Goal: Find specific page/section: Find specific page/section

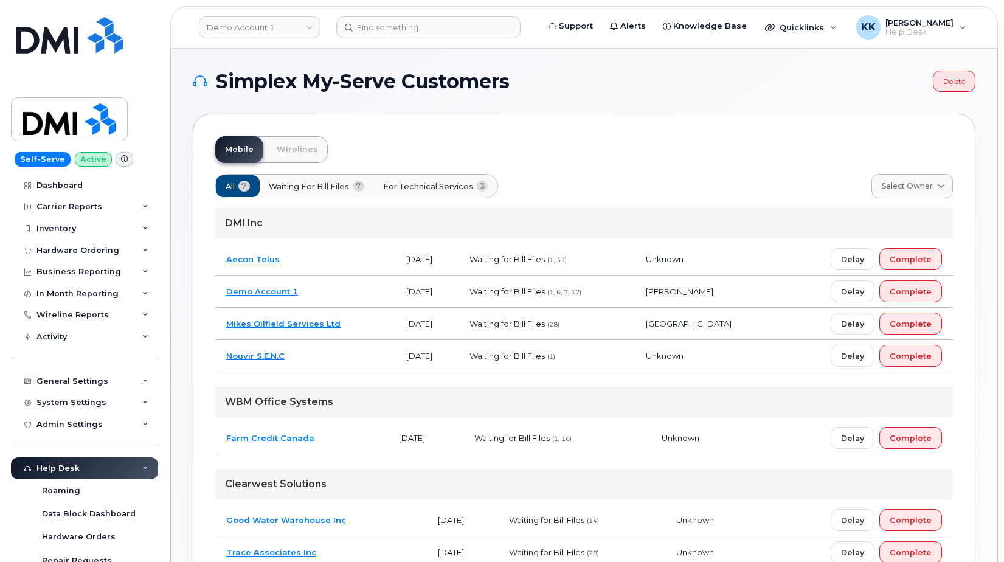
click at [349, 324] on td "Mikes Oilfield Services Ltd" at bounding box center [305, 324] width 180 height 32
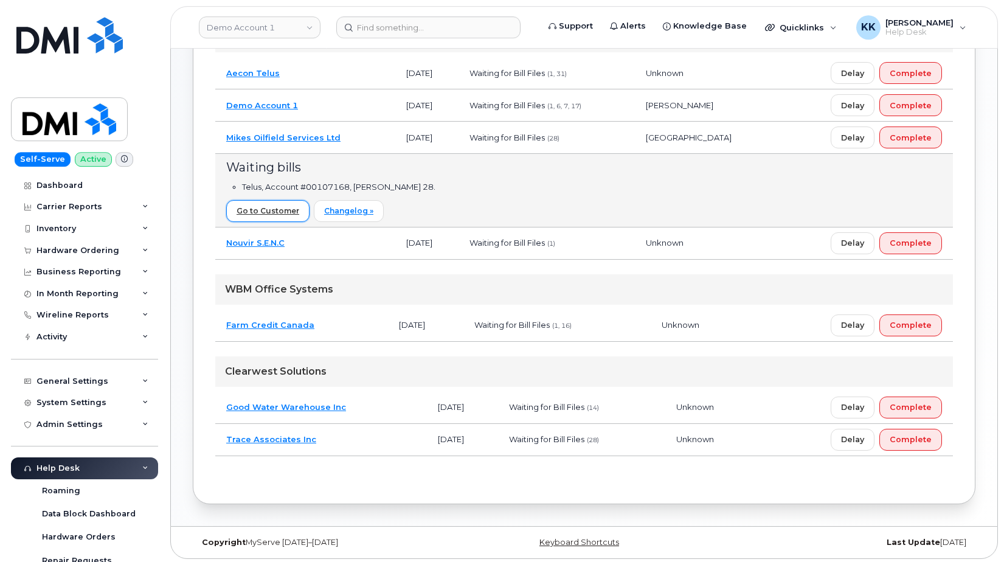
scroll to position [189, 0]
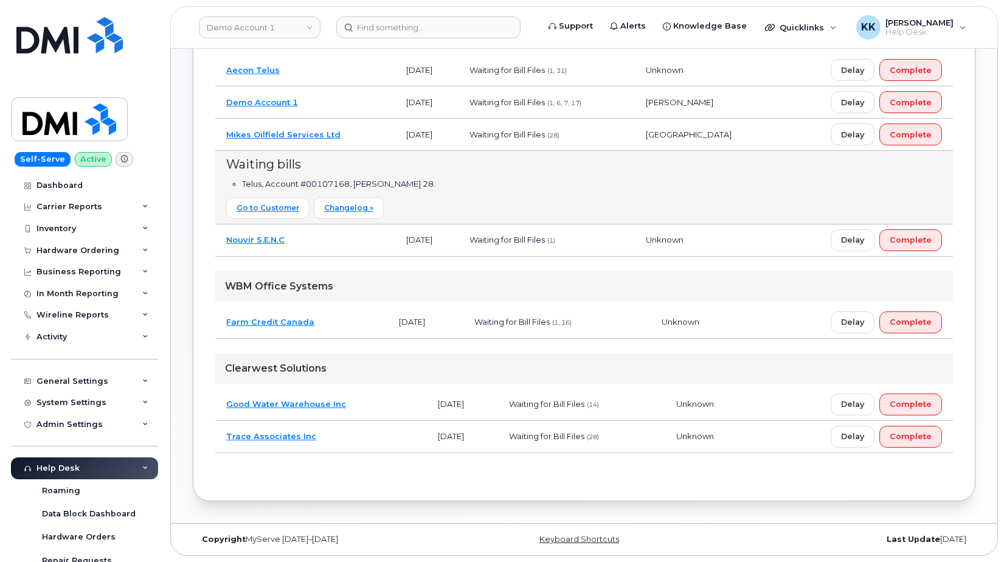
click at [339, 437] on td "Trace Associates Inc" at bounding box center [321, 437] width 212 height 32
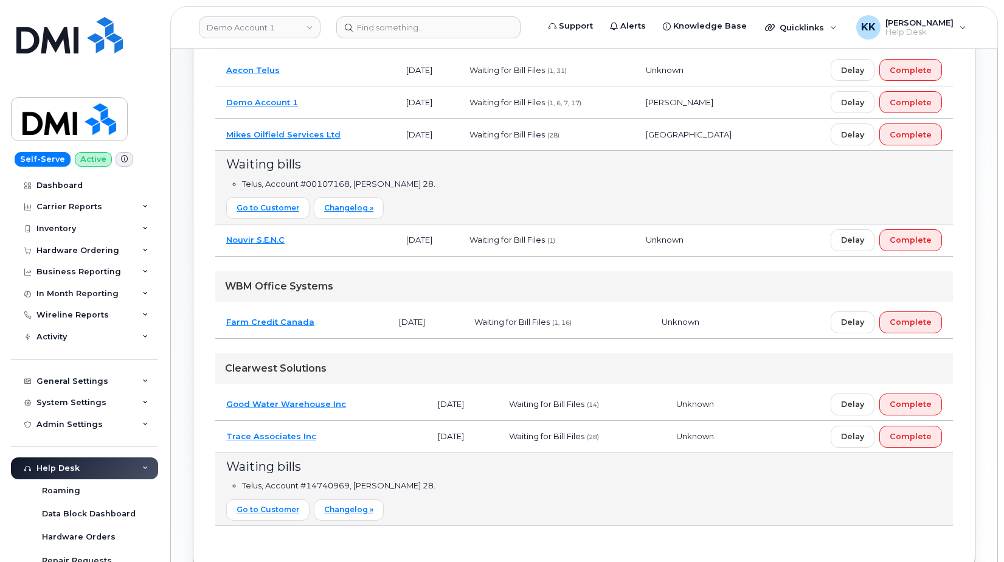
click at [354, 397] on td "Good Water Warehouse Inc" at bounding box center [321, 404] width 212 height 32
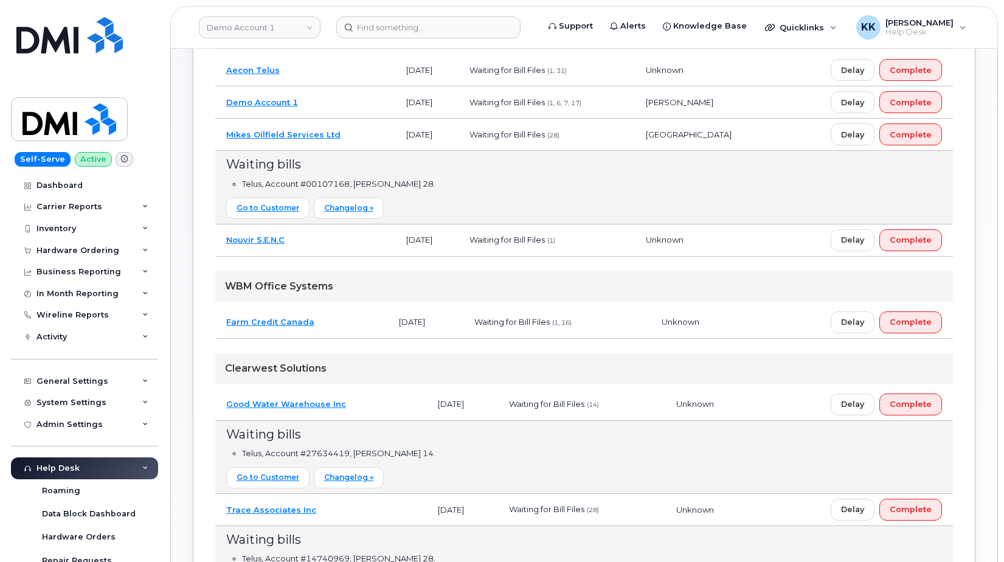
click at [355, 395] on td "Good Water Warehouse Inc" at bounding box center [321, 404] width 212 height 32
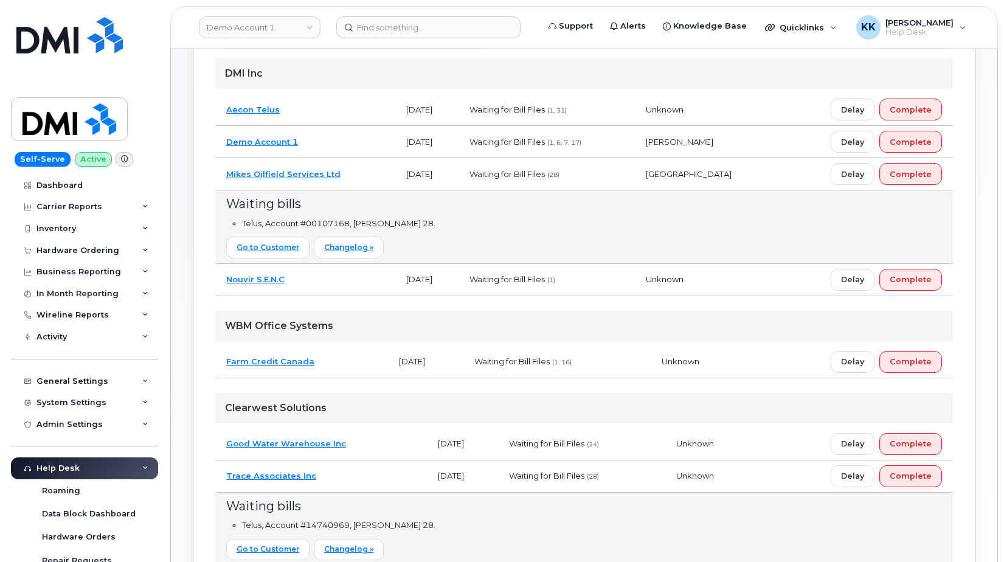
scroll to position [127, 0]
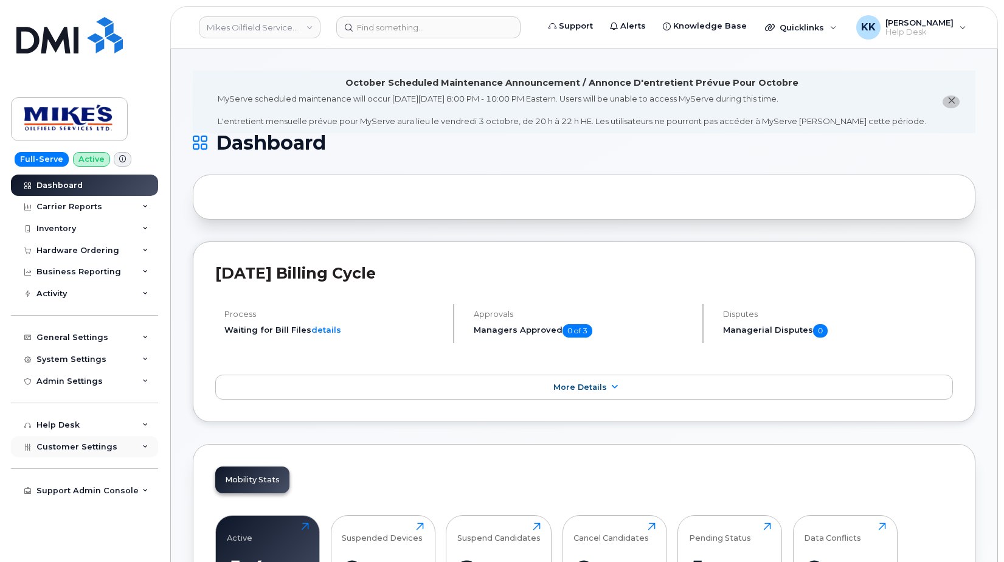
click at [87, 454] on div "Customer Settings" at bounding box center [84, 447] width 147 height 22
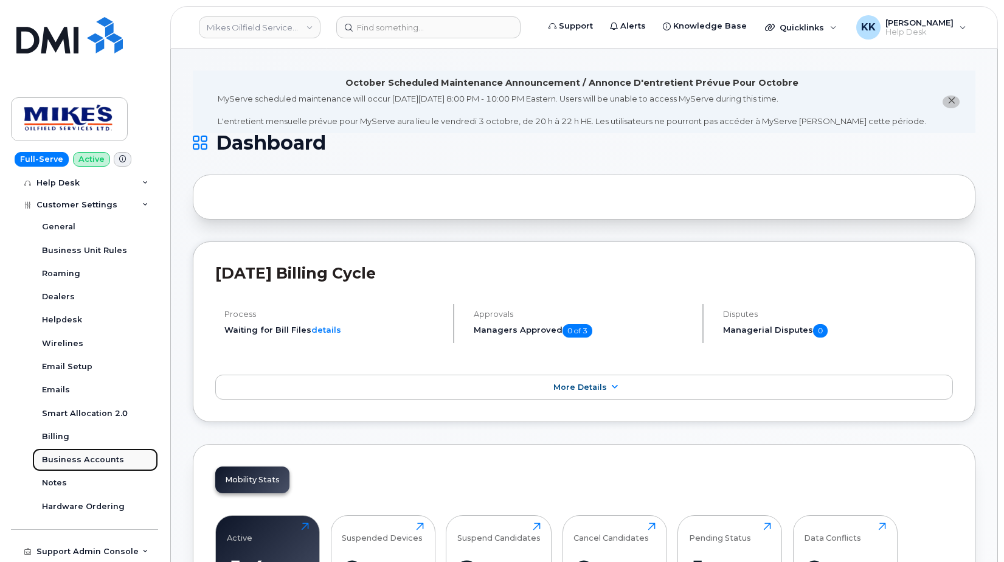
click at [86, 455] on div "Business Accounts" at bounding box center [83, 459] width 82 height 11
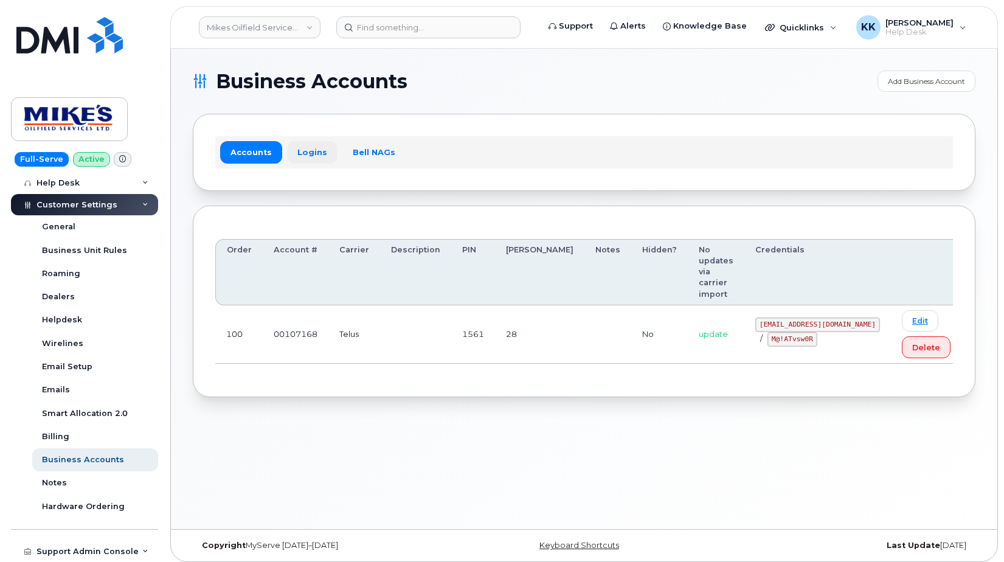
click at [302, 144] on link "Logins" at bounding box center [312, 152] width 50 height 22
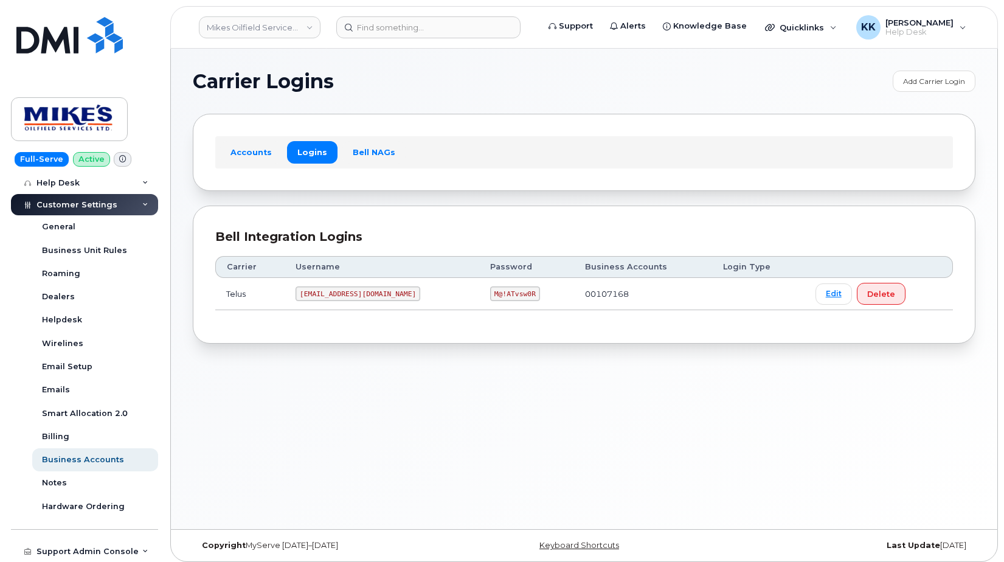
click at [316, 292] on code "mikes.oilfield@outlook.com" at bounding box center [357, 293] width 125 height 15
click at [508, 294] on code "M@!ATvsw0R" at bounding box center [515, 293] width 50 height 15
click at [508, 293] on code "M@!ATvsw0R" at bounding box center [515, 293] width 50 height 15
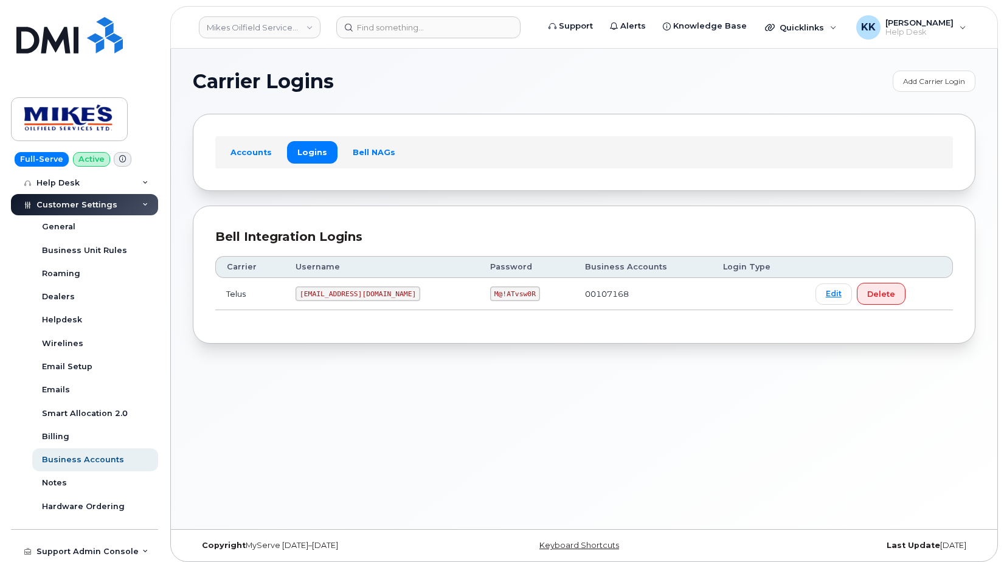
click at [508, 292] on code "M@!ATvsw0R" at bounding box center [515, 293] width 50 height 15
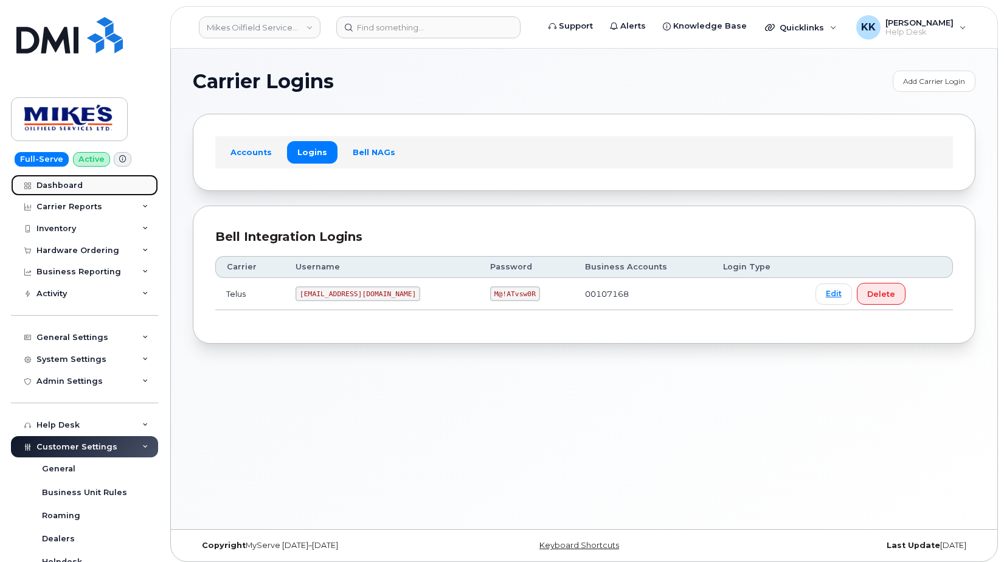
click at [81, 184] on link "Dashboard" at bounding box center [84, 185] width 147 height 22
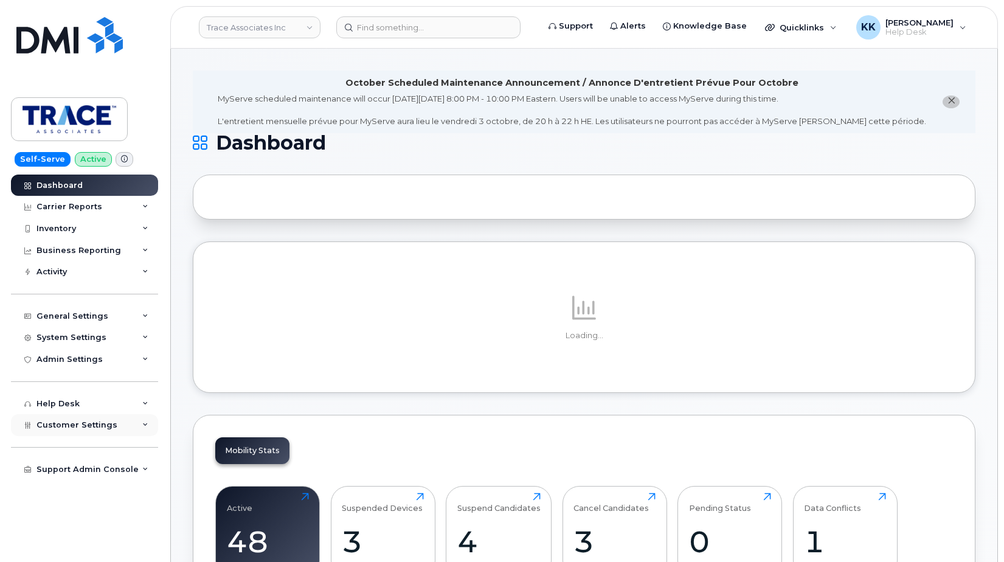
click at [81, 418] on div "Customer Settings" at bounding box center [84, 425] width 147 height 22
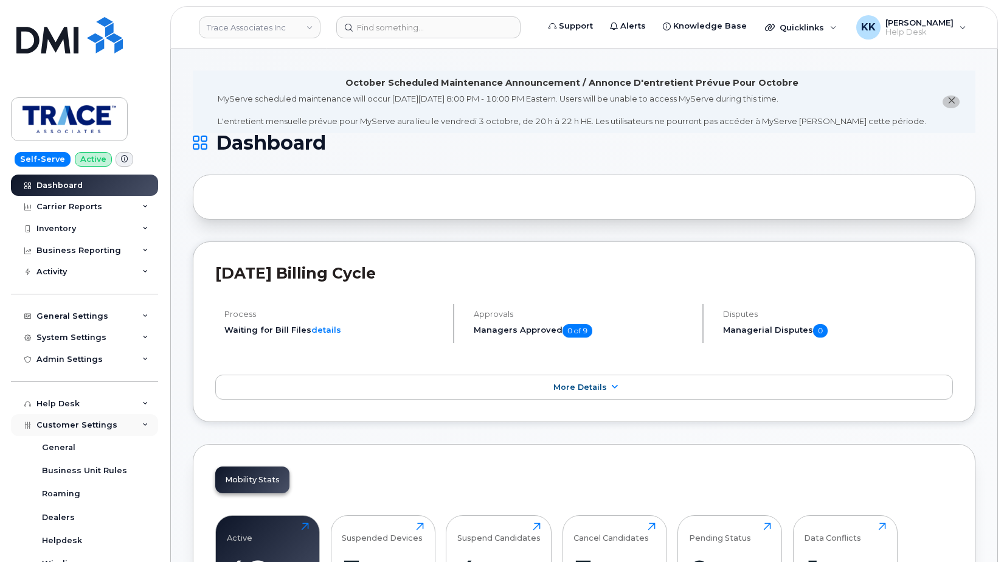
scroll to position [220, 0]
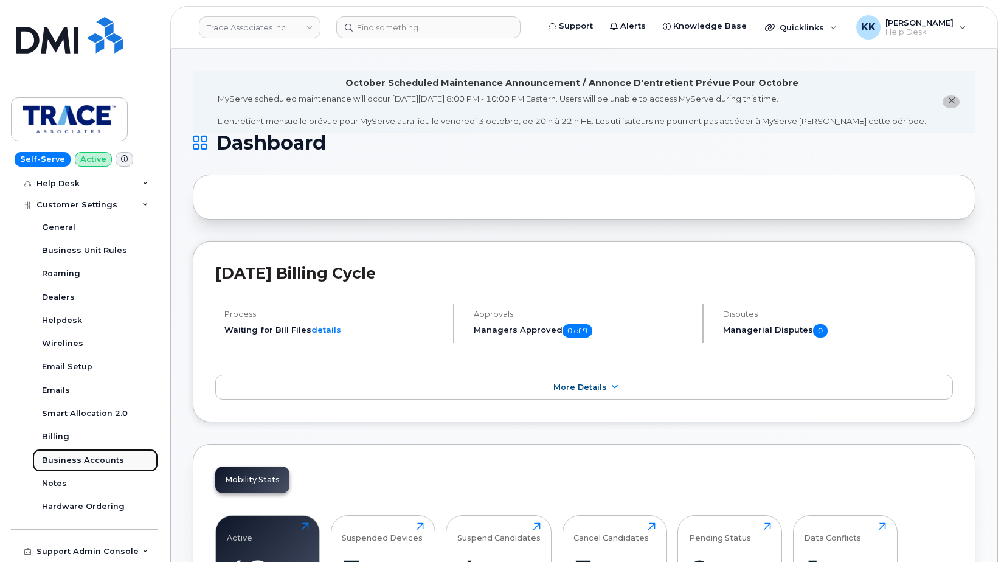
click at [94, 457] on div "Business Accounts" at bounding box center [83, 460] width 82 height 11
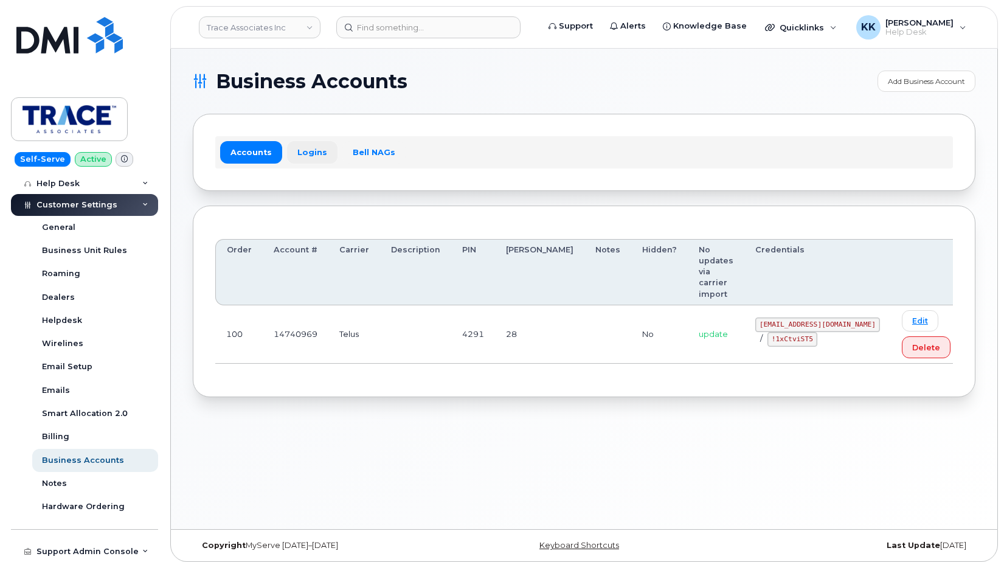
click at [309, 143] on link "Logins" at bounding box center [312, 152] width 50 height 22
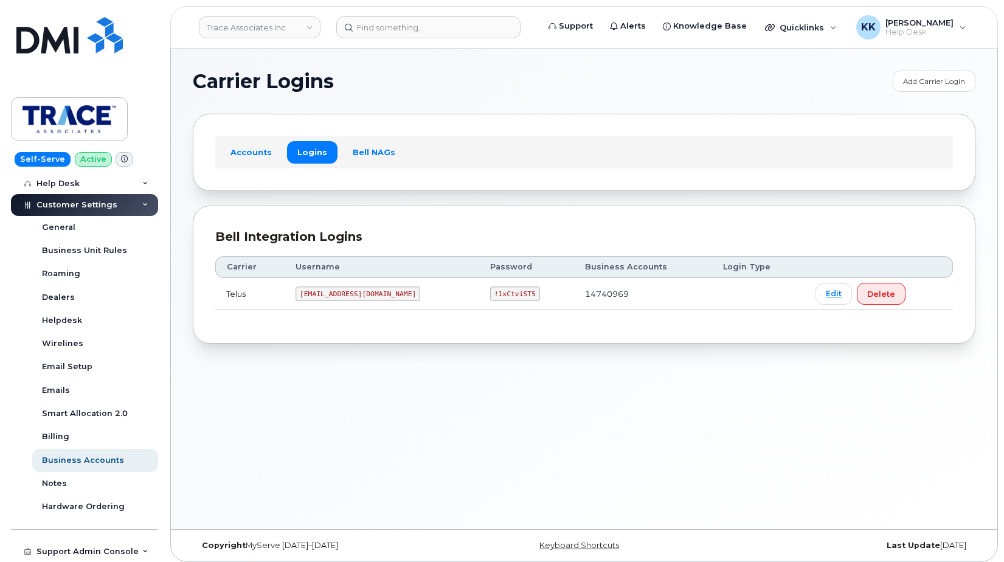
click at [345, 293] on code "trace@myserve.co" at bounding box center [357, 293] width 125 height 15
click at [490, 299] on code "!1xCtviST5" at bounding box center [515, 293] width 50 height 15
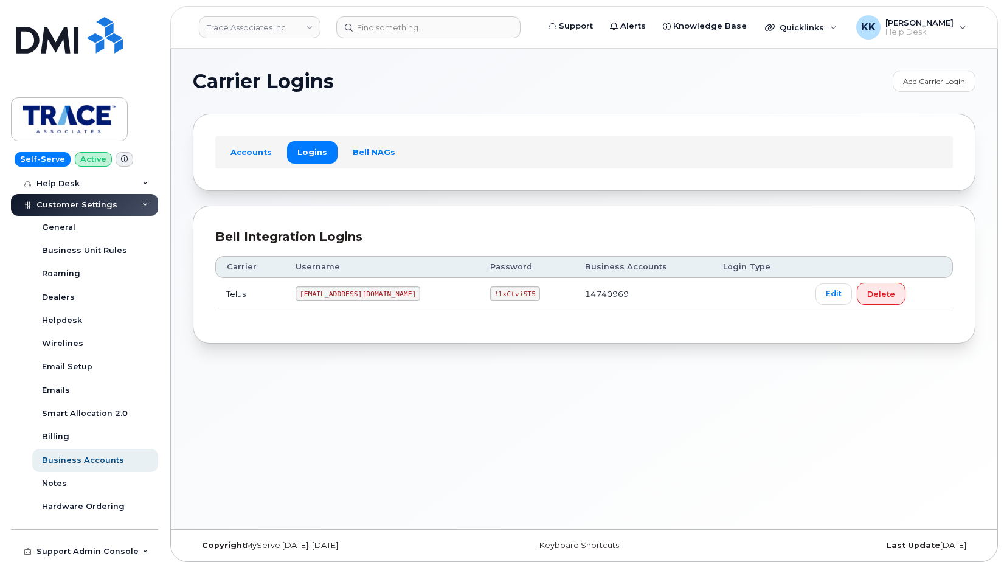
click at [490, 299] on code "!1xCtviST5" at bounding box center [515, 293] width 50 height 15
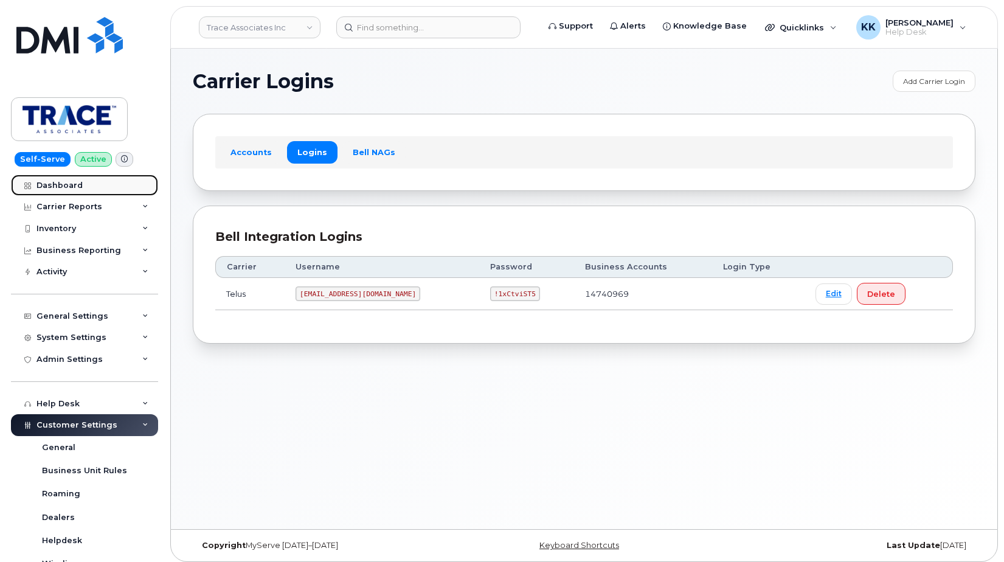
click at [70, 185] on div "Dashboard" at bounding box center [59, 186] width 46 height 10
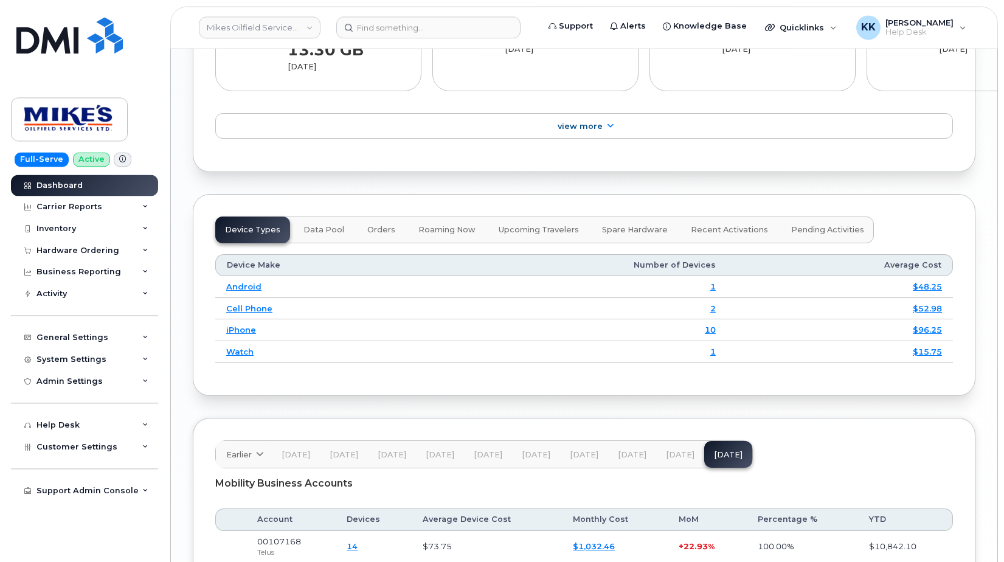
scroll to position [1586, 0]
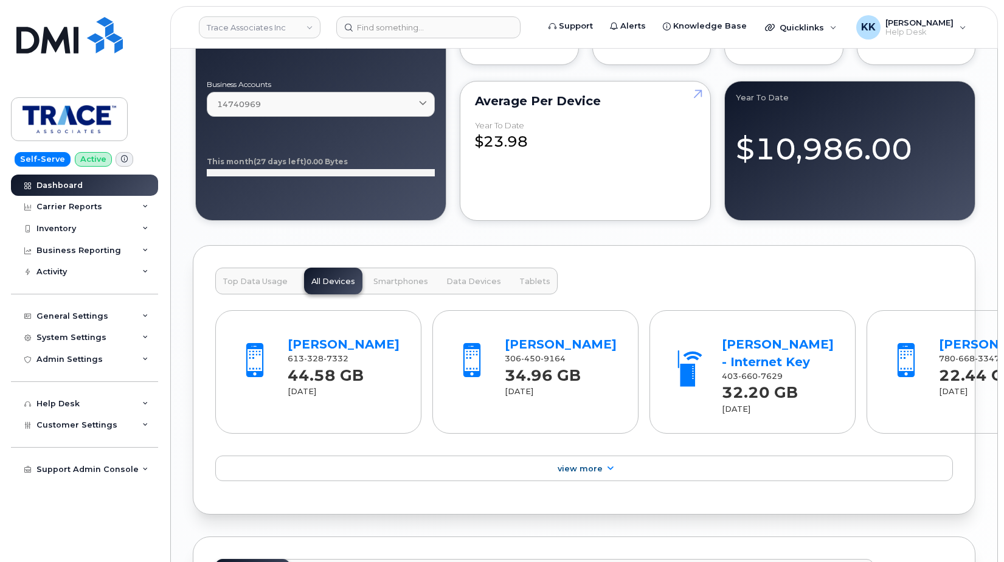
scroll to position [1598, 0]
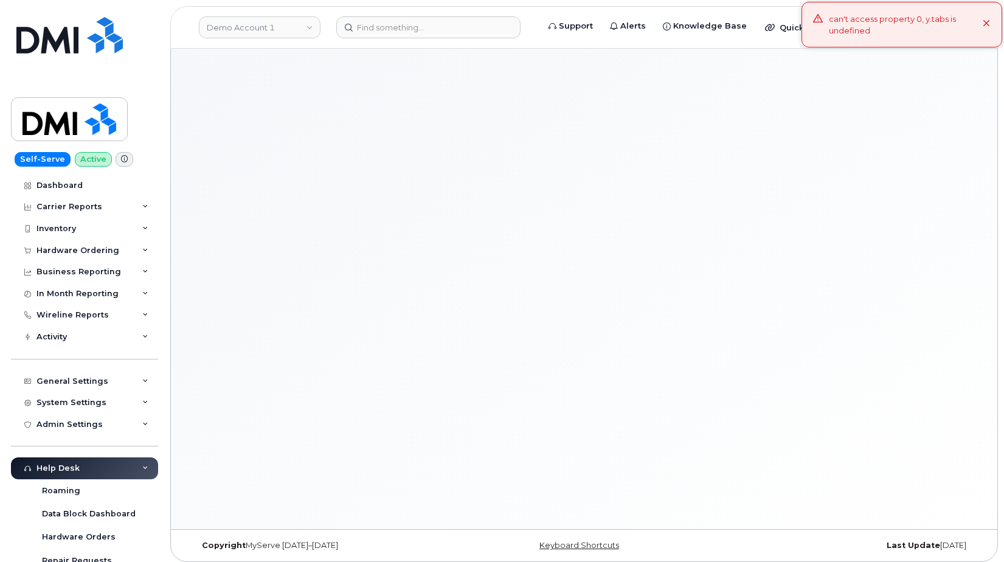
scroll to position [6, 0]
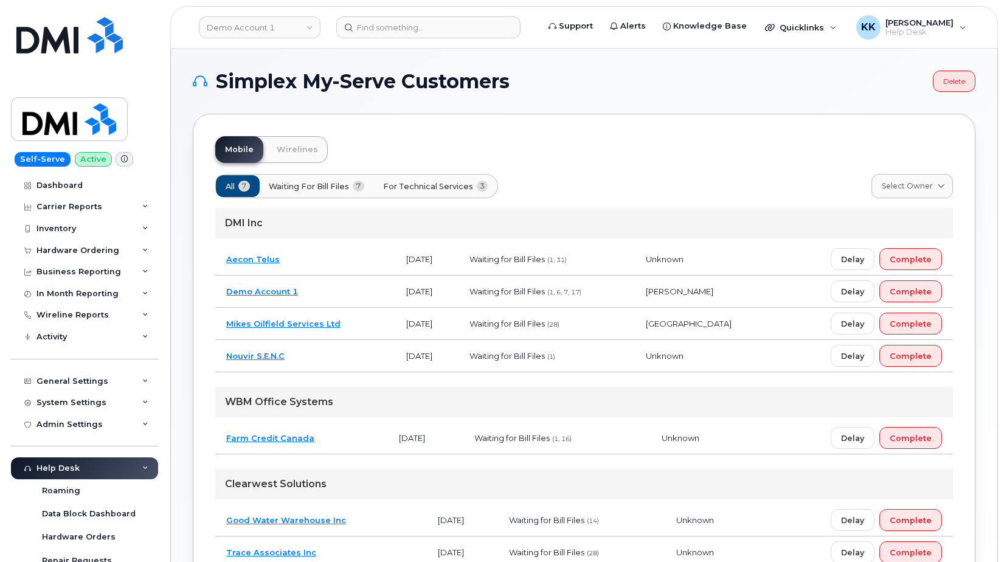
scroll to position [62, 0]
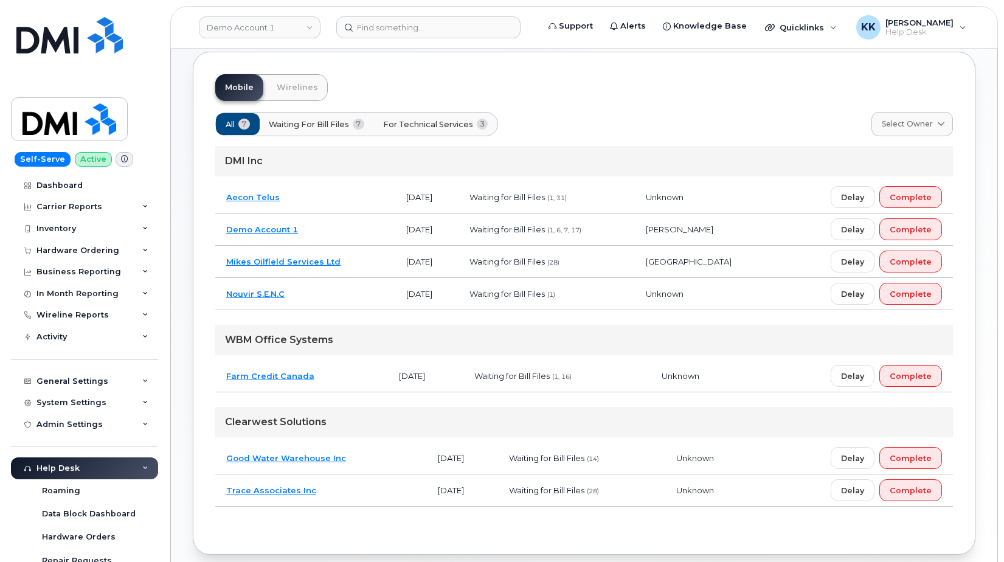
click at [373, 255] on td "Mikes Oilfield Services Ltd" at bounding box center [305, 262] width 180 height 32
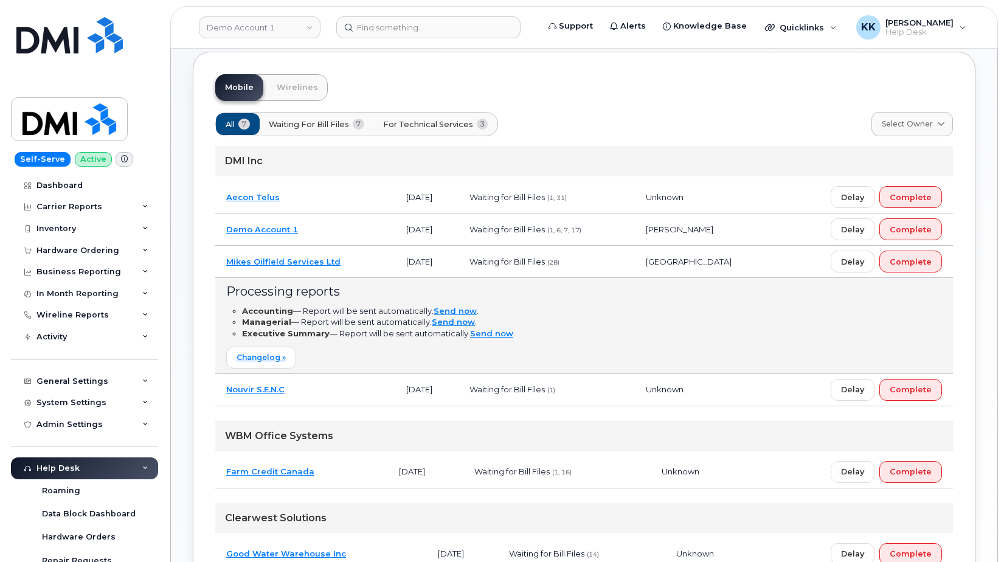
click at [373, 255] on td "Mikes Oilfield Services Ltd" at bounding box center [305, 262] width 180 height 32
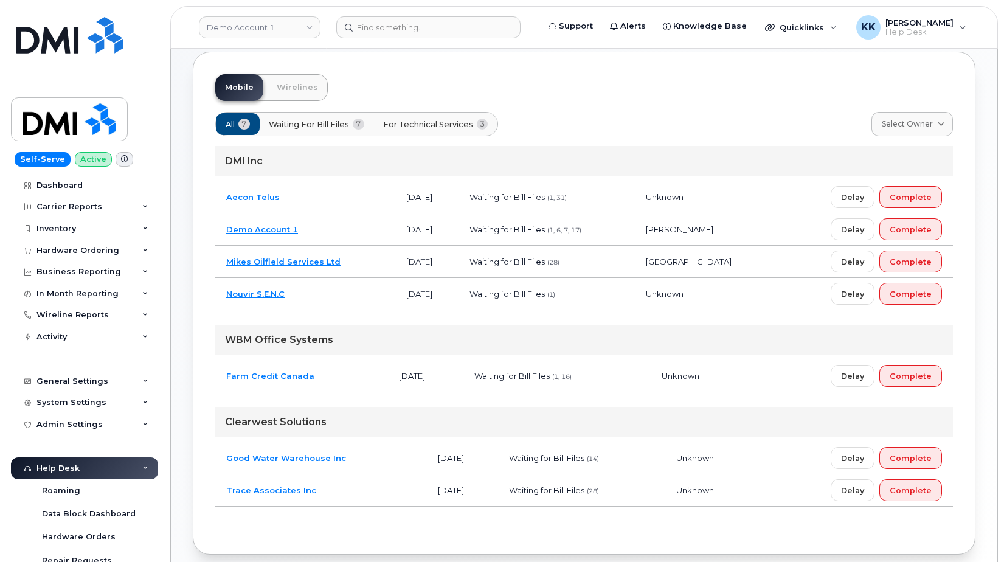
click at [391, 488] on td "Trace Associates Inc" at bounding box center [321, 490] width 212 height 32
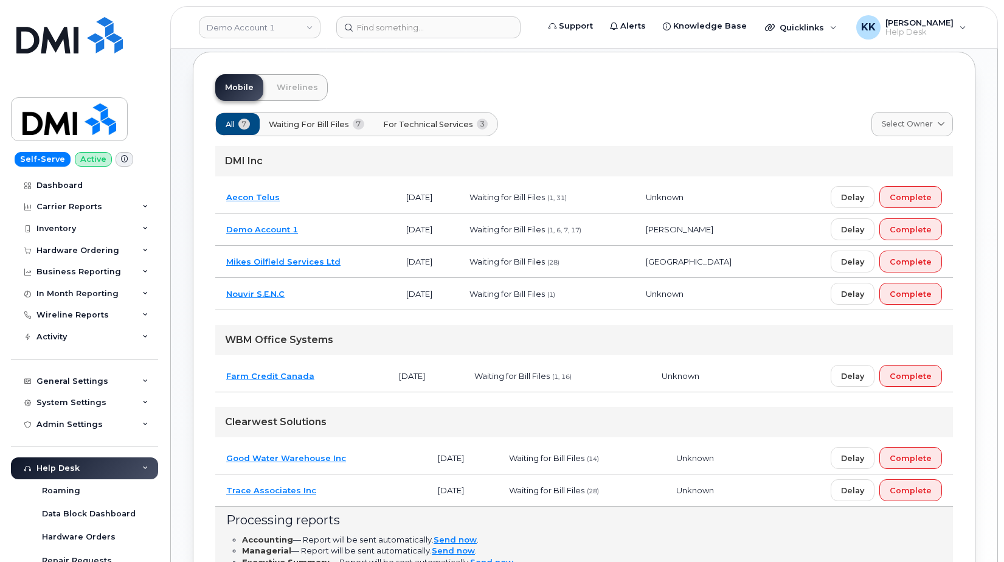
click at [391, 488] on td "Trace Associates Inc" at bounding box center [321, 490] width 212 height 32
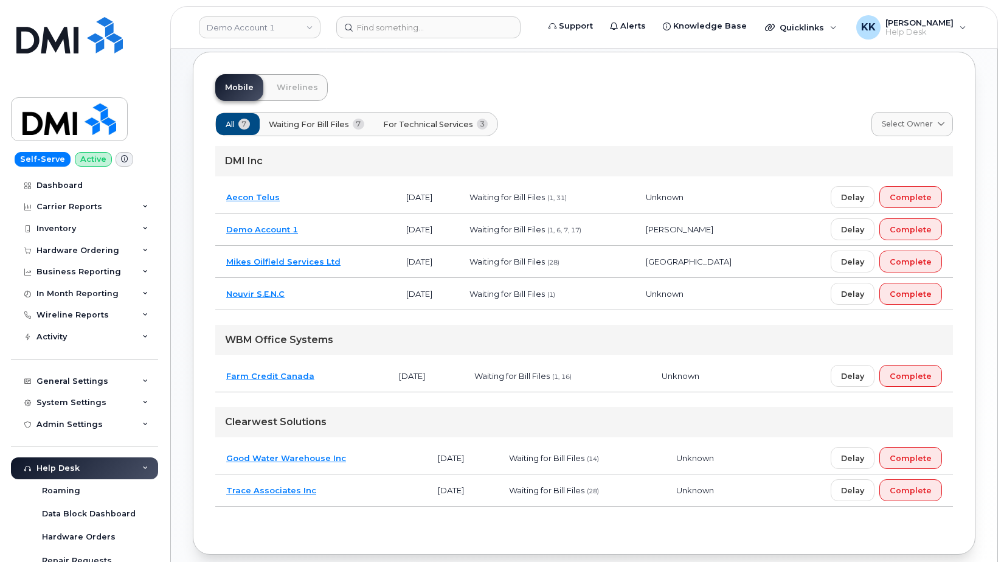
click at [381, 465] on td "Good Water Warehouse Inc" at bounding box center [321, 458] width 212 height 32
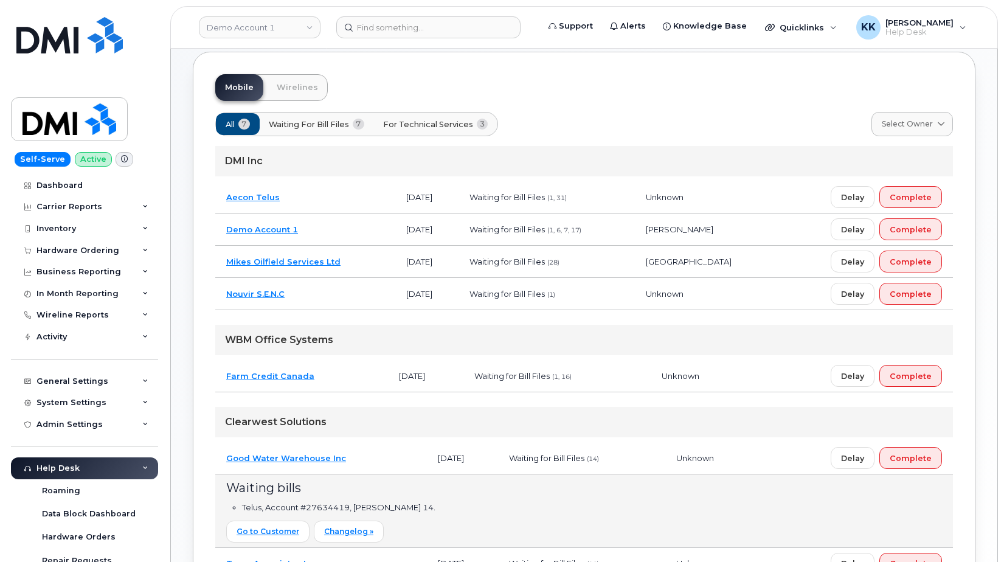
click at [381, 465] on td "Good Water Warehouse Inc" at bounding box center [321, 458] width 212 height 32
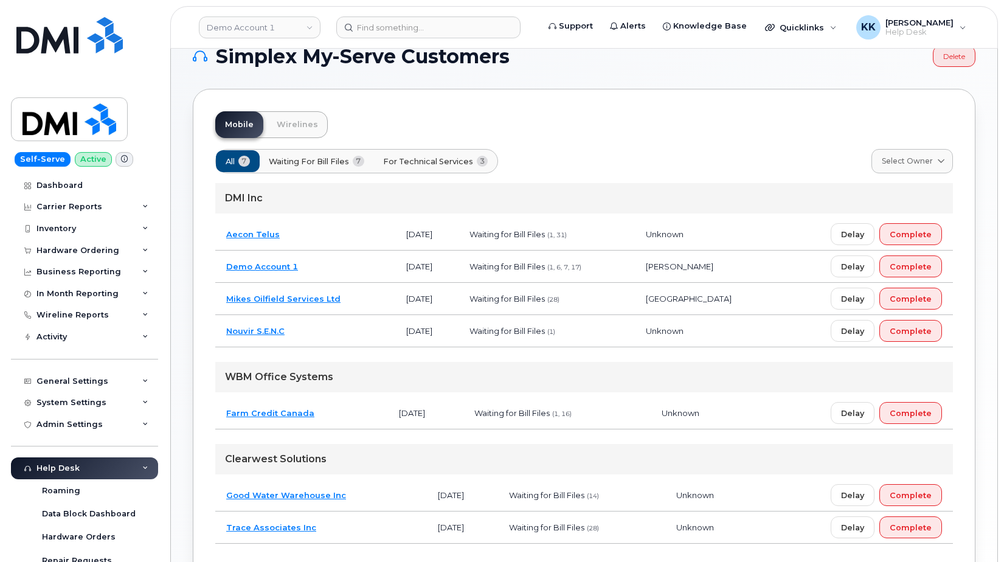
scroll to position [0, 0]
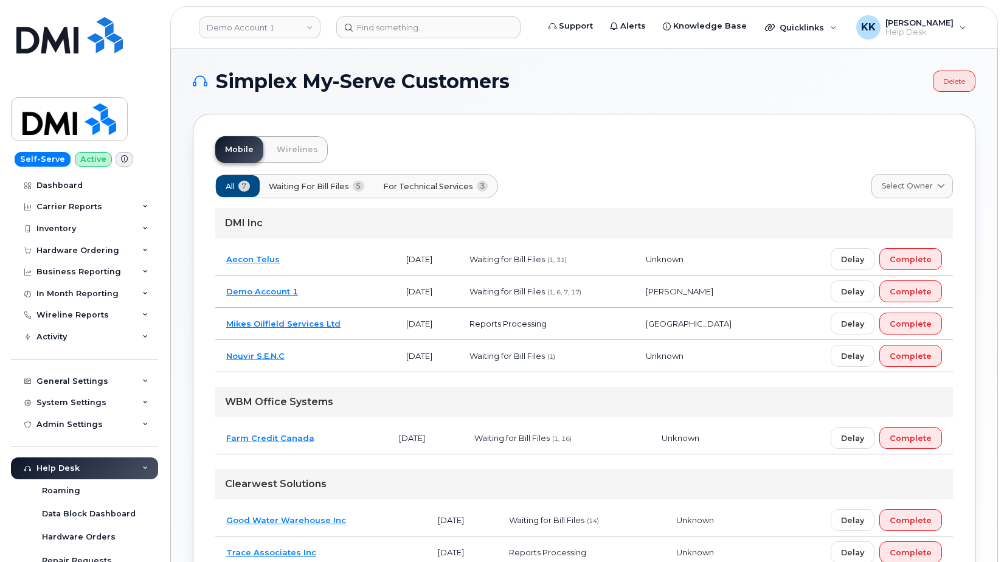
scroll to position [215, 0]
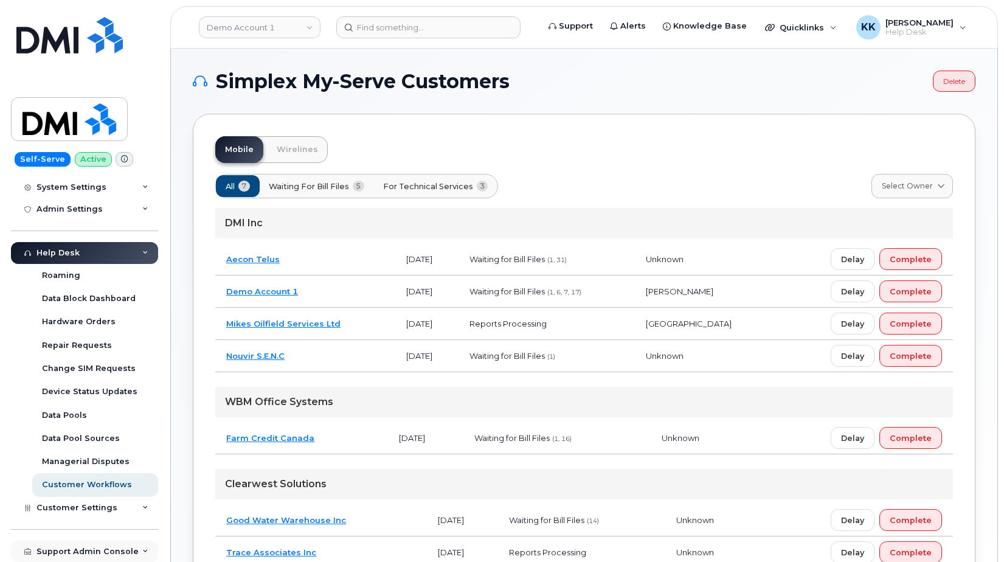
click at [89, 552] on div "Support Admin Console" at bounding box center [87, 552] width 102 height 10
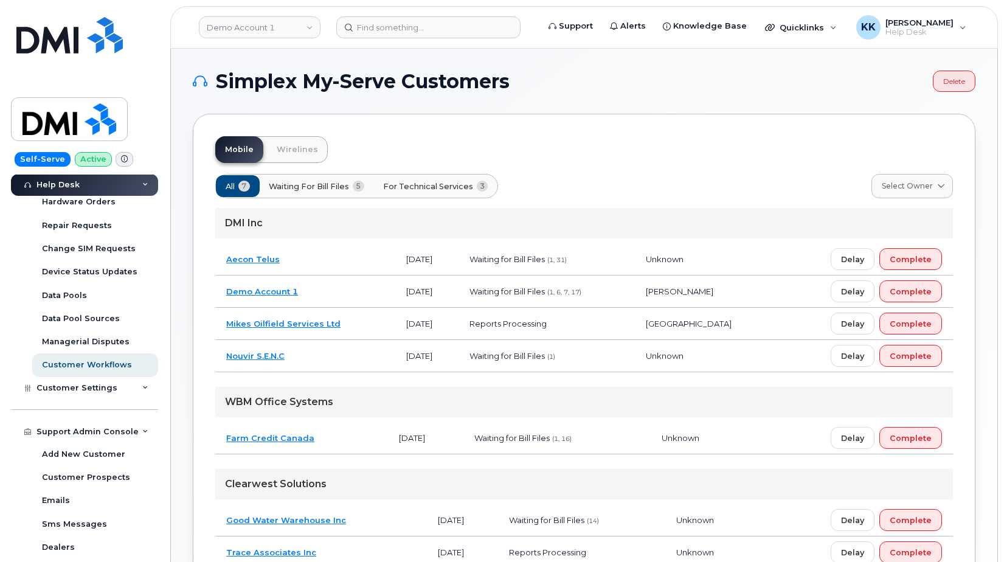
scroll to position [448, 0]
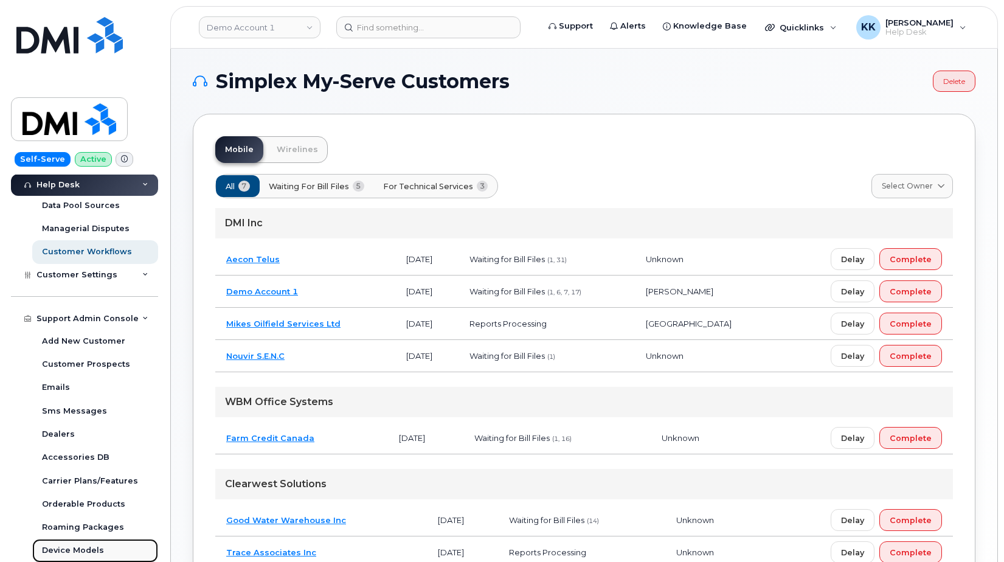
click at [81, 551] on div "Device Models" at bounding box center [73, 550] width 62 height 11
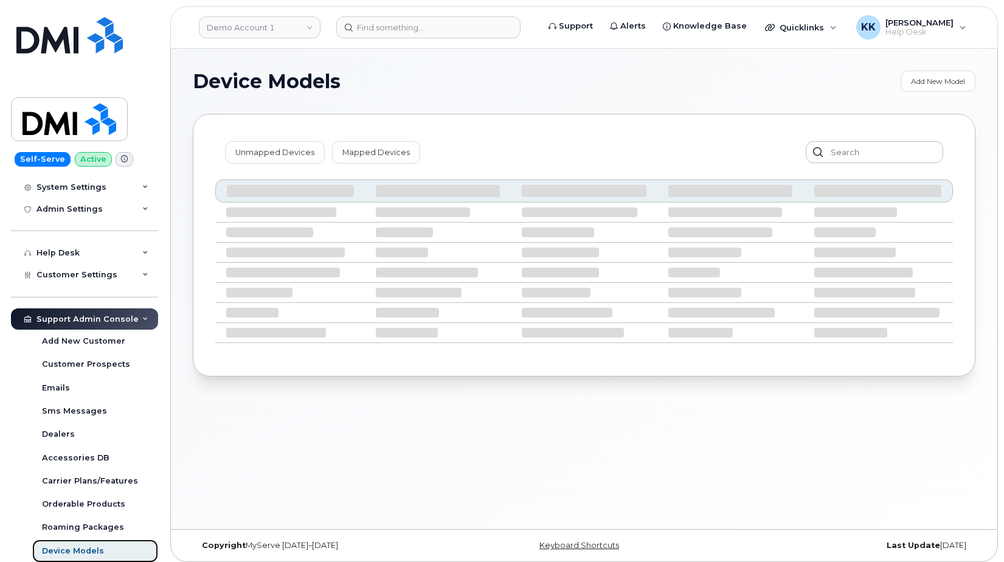
scroll to position [215, 0]
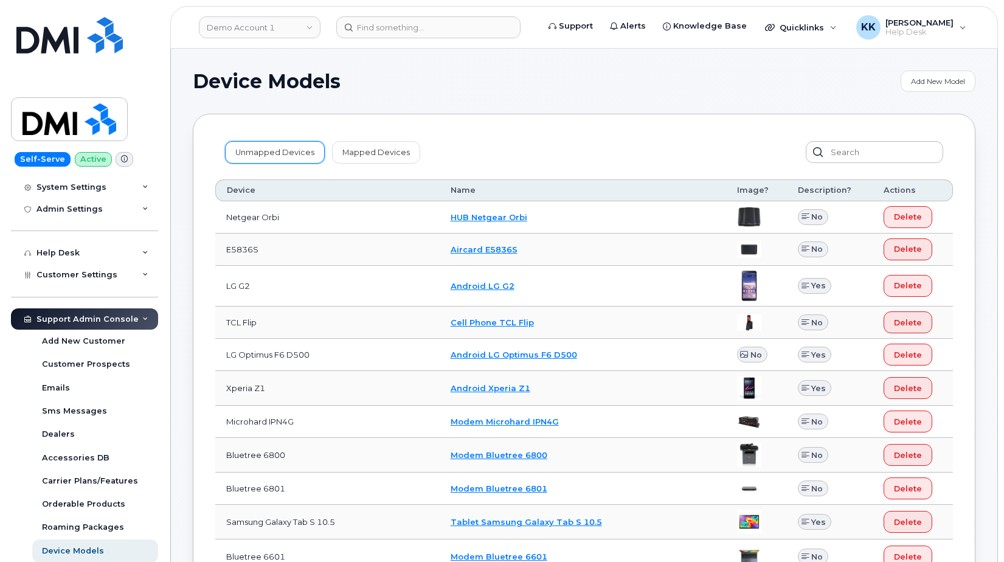
click at [263, 156] on link "Unmapped Devices" at bounding box center [275, 152] width 100 height 22
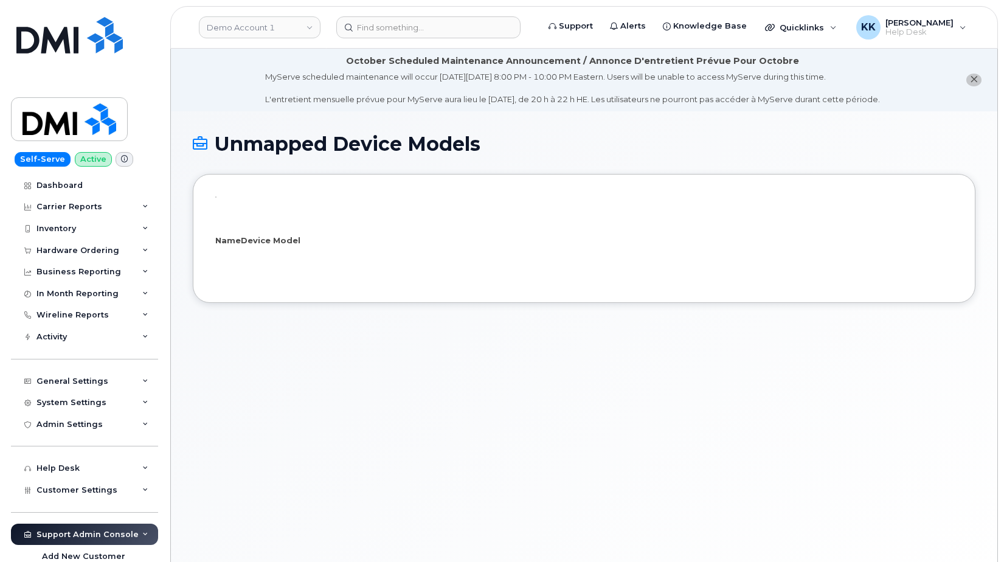
select select "25"
